Goal: Information Seeking & Learning: Learn about a topic

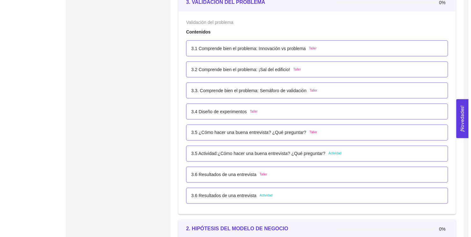
scroll to position [624, 0]
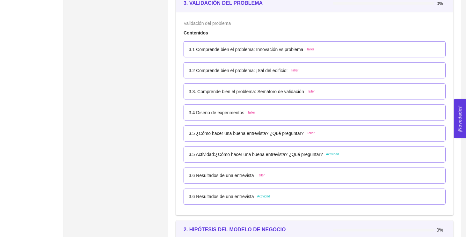
click at [288, 72] on div "3.2 Comprende bien el problema: ¡Sal del edificio! Taller" at bounding box center [244, 70] width 110 height 7
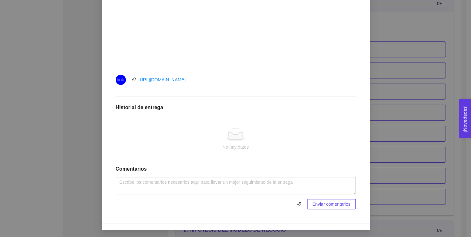
scroll to position [0, 0]
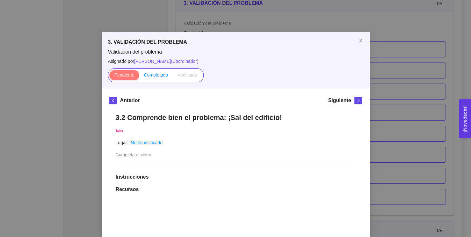
click at [159, 75] on span "Completado" at bounding box center [156, 74] width 24 height 5
click at [139, 77] on input "Completado" at bounding box center [139, 77] width 0 height 0
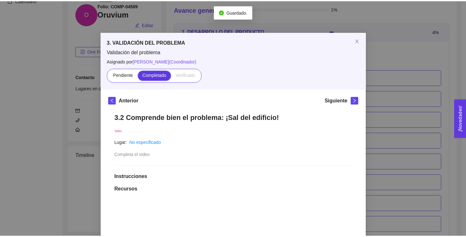
scroll to position [624, 0]
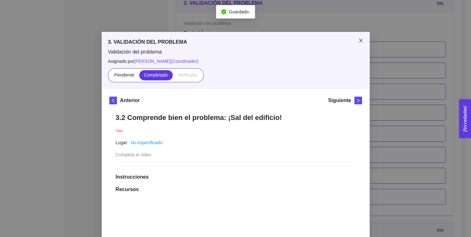
click at [359, 41] on icon "close" at bounding box center [361, 41] width 4 height 4
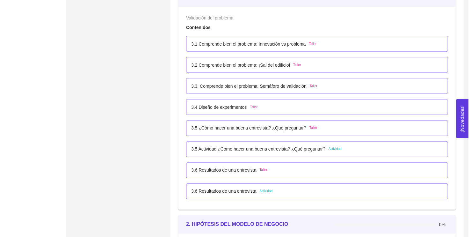
scroll to position [629, 0]
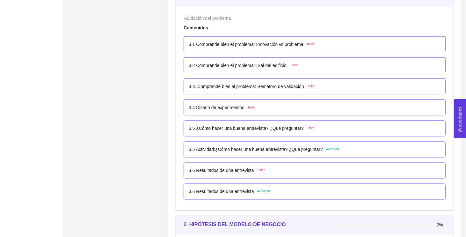
click at [277, 194] on div "3.6 Resultados de una entrevista Actividad" at bounding box center [315, 191] width 252 height 7
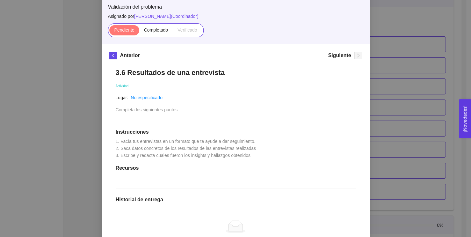
scroll to position [0, 0]
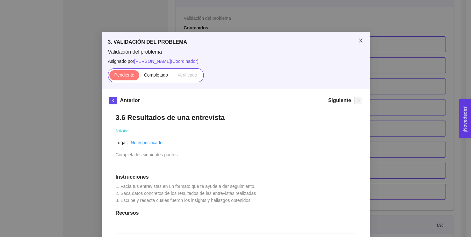
click at [358, 40] on icon "close" at bounding box center [360, 40] width 5 height 5
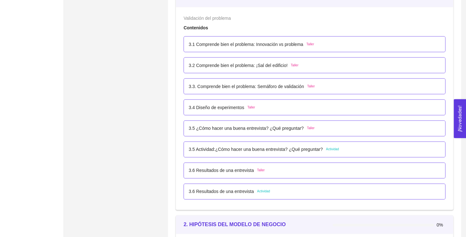
click at [350, 158] on li "3.5 Actividad:¿Cómo hacer una buena entrevista? ¿Qué preguntar? Actividad" at bounding box center [315, 149] width 262 height 21
click at [339, 147] on div "3.5 Actividad:¿Cómo hacer una buena entrevista? ¿Qué preguntar? Actividad" at bounding box center [315, 149] width 252 height 7
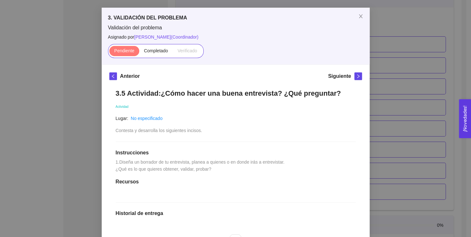
scroll to position [26, 0]
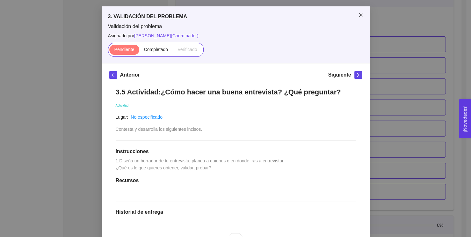
click at [357, 18] on span "Close" at bounding box center [361, 15] width 18 height 18
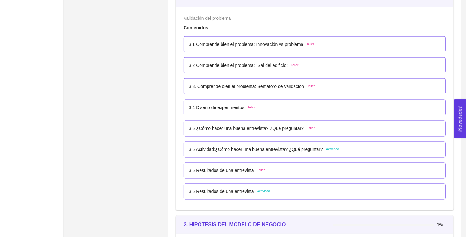
click at [316, 46] on div "3.1 Comprende bien el problema: Innovación vs problema Taller" at bounding box center [315, 44] width 252 height 7
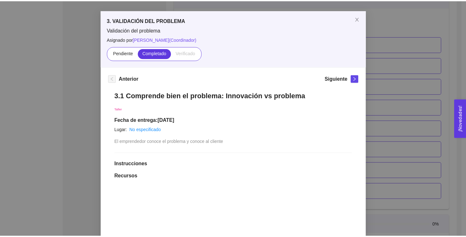
scroll to position [0, 0]
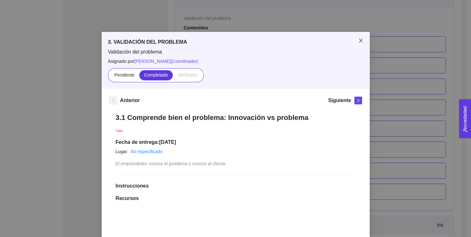
click at [360, 40] on icon "close" at bounding box center [360, 40] width 5 height 5
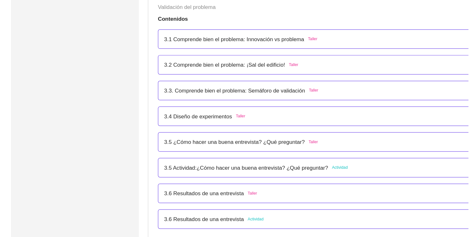
scroll to position [629, 0]
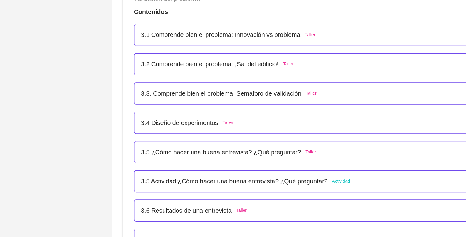
click at [287, 46] on p "3.1 Comprende bien el problema: Innovación vs problema" at bounding box center [246, 44] width 115 height 7
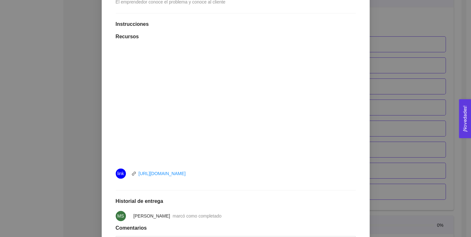
scroll to position [0, 0]
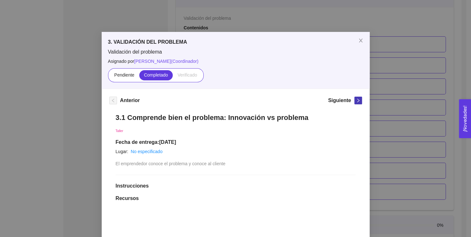
click at [356, 100] on icon "right" at bounding box center [358, 100] width 4 height 4
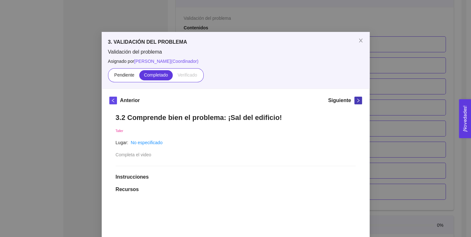
click at [357, 101] on icon "right" at bounding box center [358, 101] width 2 height 4
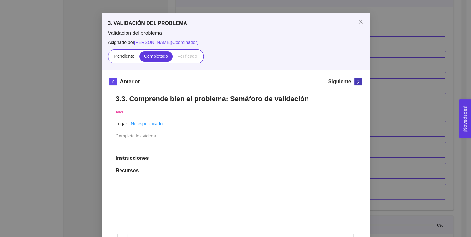
scroll to position [18, 0]
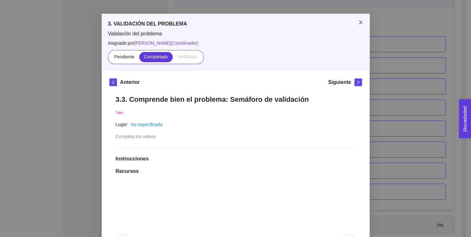
click at [358, 21] on icon "close" at bounding box center [360, 22] width 5 height 5
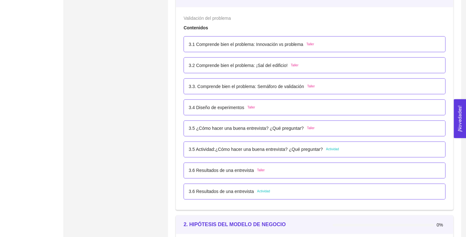
click at [226, 131] on p "3.5 ¿Cómo hacer una buena entrevista? ¿Qué preguntar?" at bounding box center [246, 128] width 115 height 7
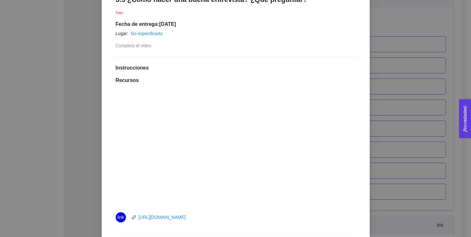
scroll to position [124, 0]
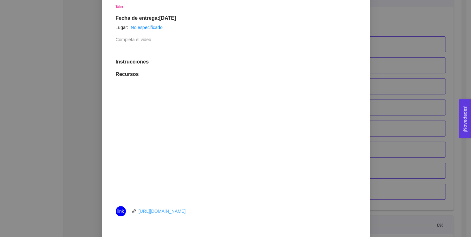
click at [182, 211] on link "https://youtu.be/6Mjq6YdsY5g" at bounding box center [162, 211] width 47 height 5
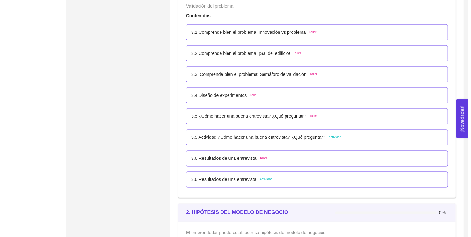
scroll to position [650, 0]
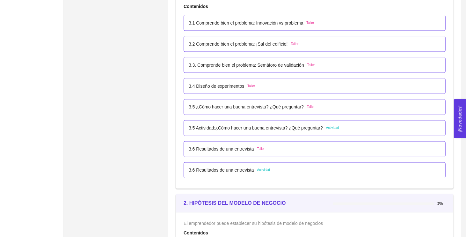
click at [269, 85] on div "3.4 Diseño de experimentos Taller" at bounding box center [315, 86] width 252 height 7
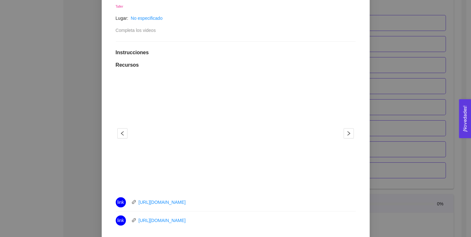
scroll to position [124, 0]
